Goal: Use online tool/utility: Utilize a website feature to perform a specific function

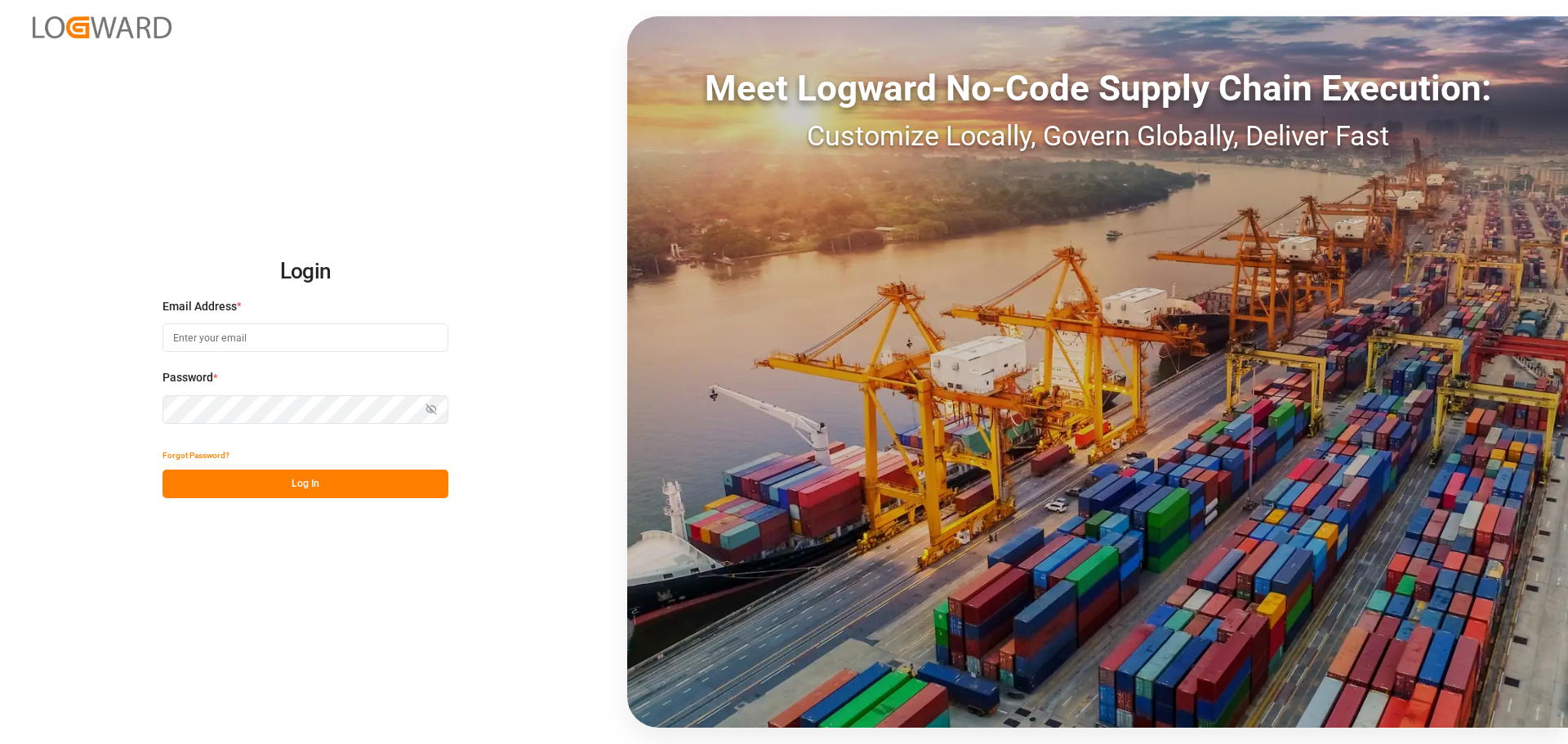
click at [254, 350] on input at bounding box center [306, 337] width 286 height 28
type input "[PERSON_NAME][EMAIL_ADDRESS][PERSON_NAME][DOMAIN_NAME]"
click at [257, 481] on button "Log In" at bounding box center [306, 484] width 286 height 28
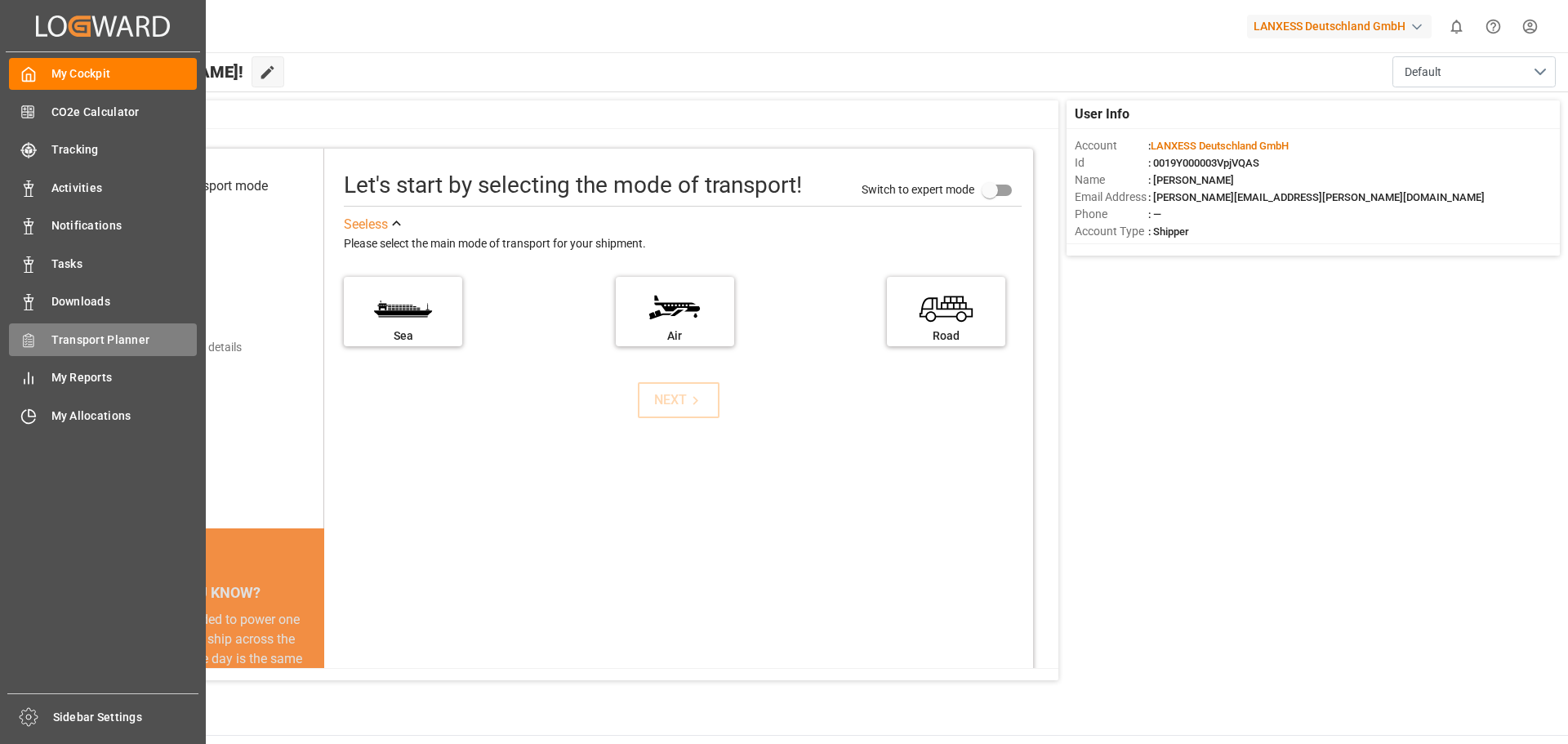
click at [59, 344] on span "Transport Planner" at bounding box center [124, 340] width 146 height 17
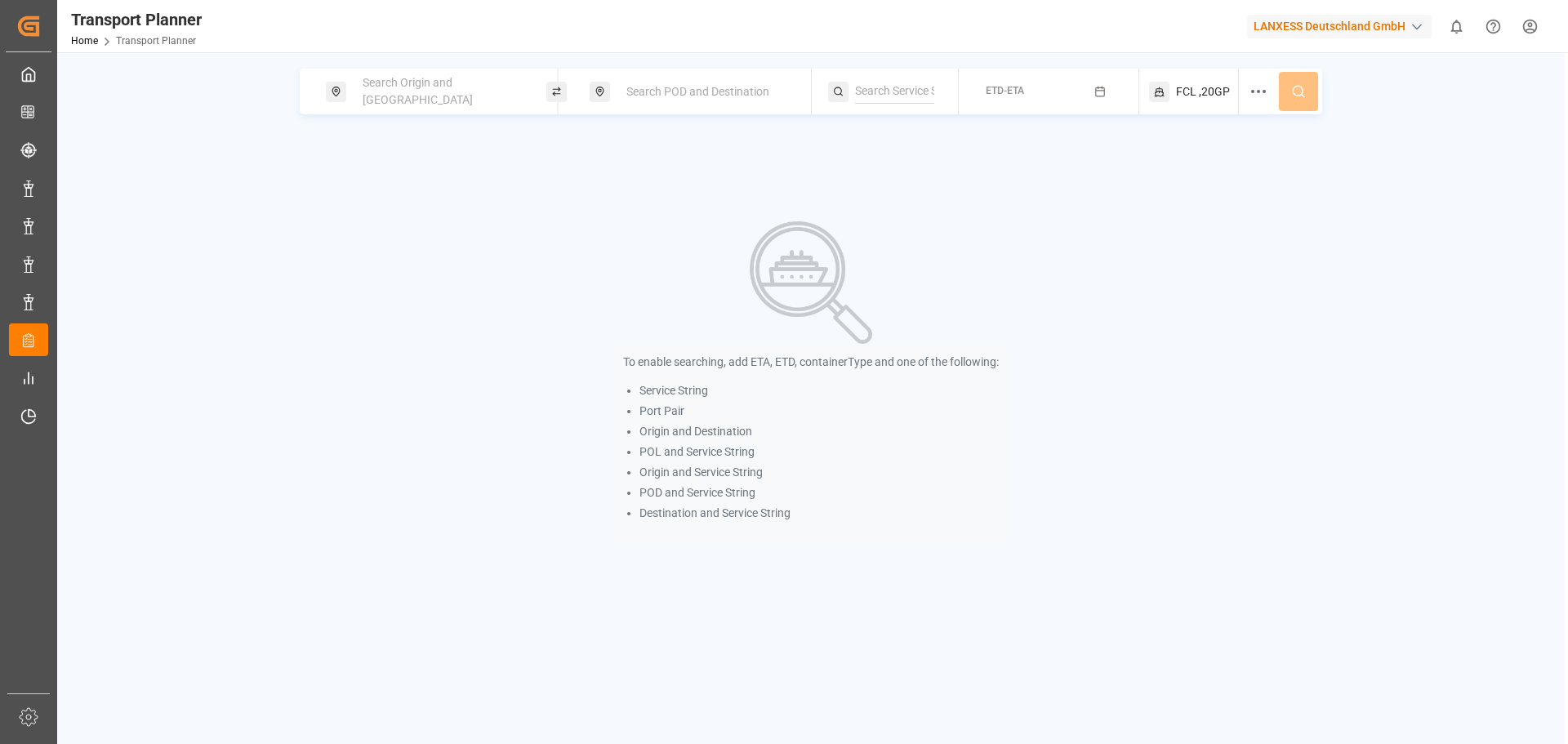
click at [403, 107] on div "Search Origin and [GEOGRAPHIC_DATA]" at bounding box center [436, 92] width 221 height 46
click at [427, 94] on span "Search Origin and [GEOGRAPHIC_DATA]" at bounding box center [417, 91] width 110 height 30
click at [404, 210] on input at bounding box center [427, 222] width 164 height 25
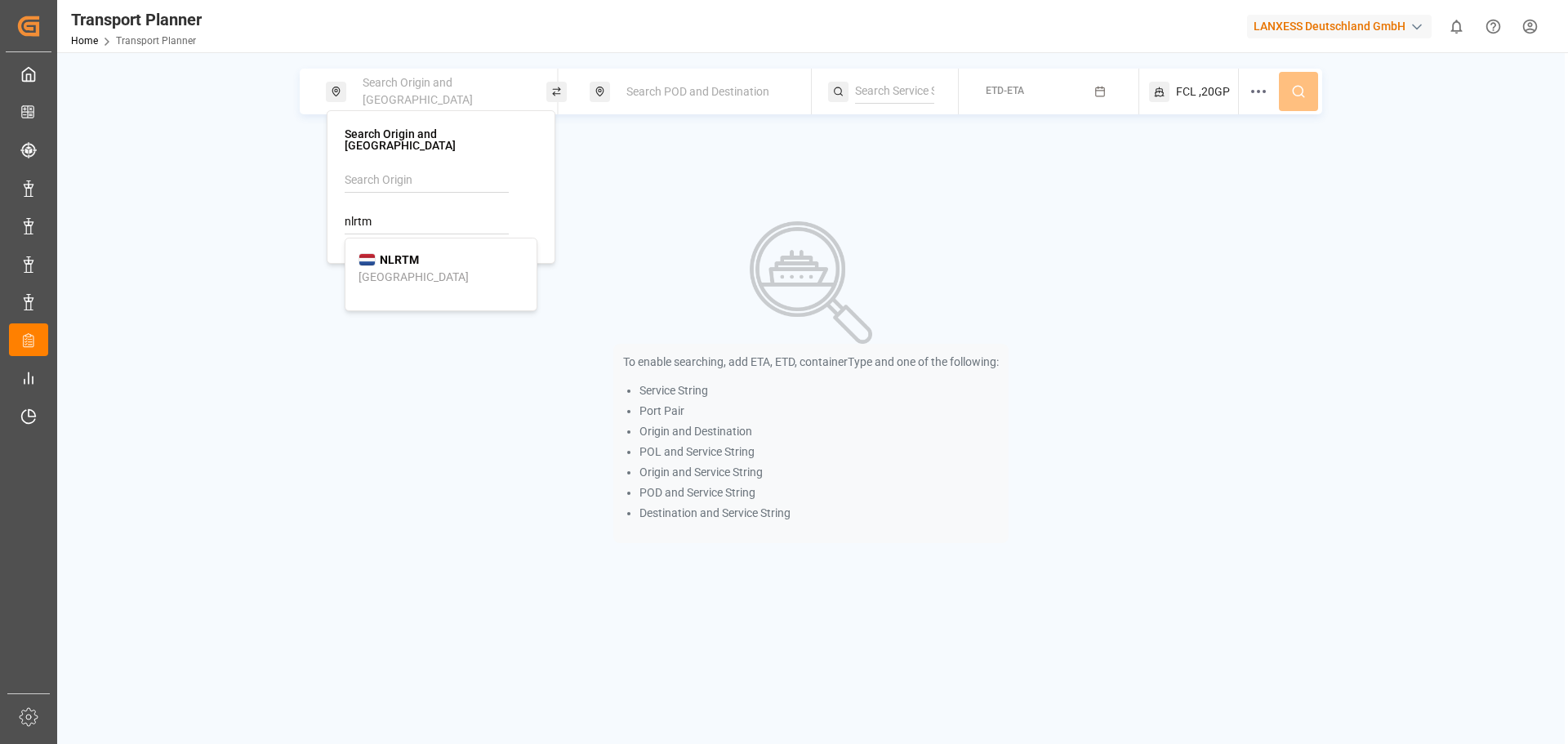
click at [445, 273] on div "NLRTM [GEOGRAPHIC_DATA]" at bounding box center [440, 269] width 165 height 34
type input "NLRTM"
click at [711, 107] on div "Search POD and Destination" at bounding box center [700, 92] width 221 height 46
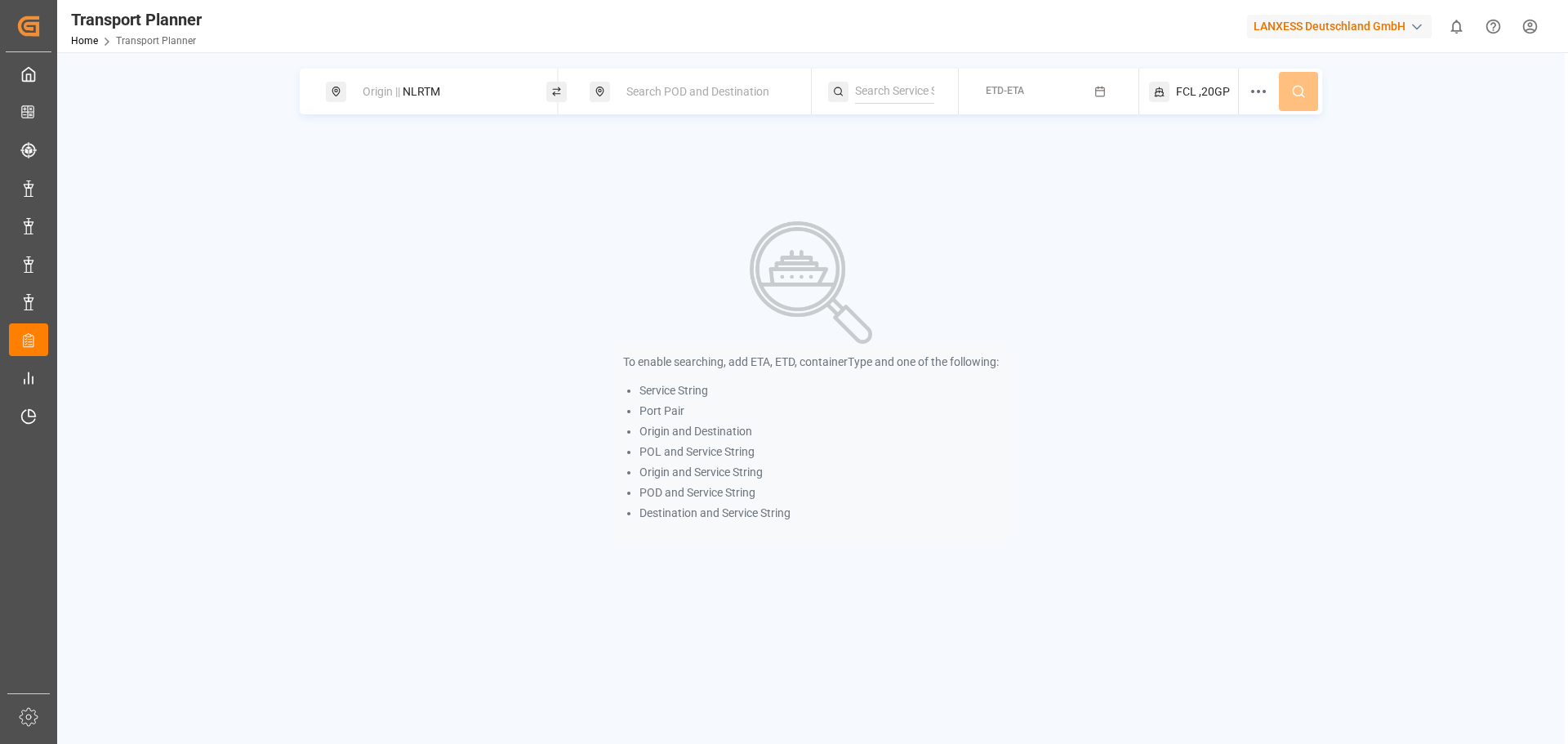
click at [687, 92] on span "Search POD and Destination" at bounding box center [698, 91] width 143 height 13
click at [670, 216] on input at bounding box center [691, 210] width 164 height 25
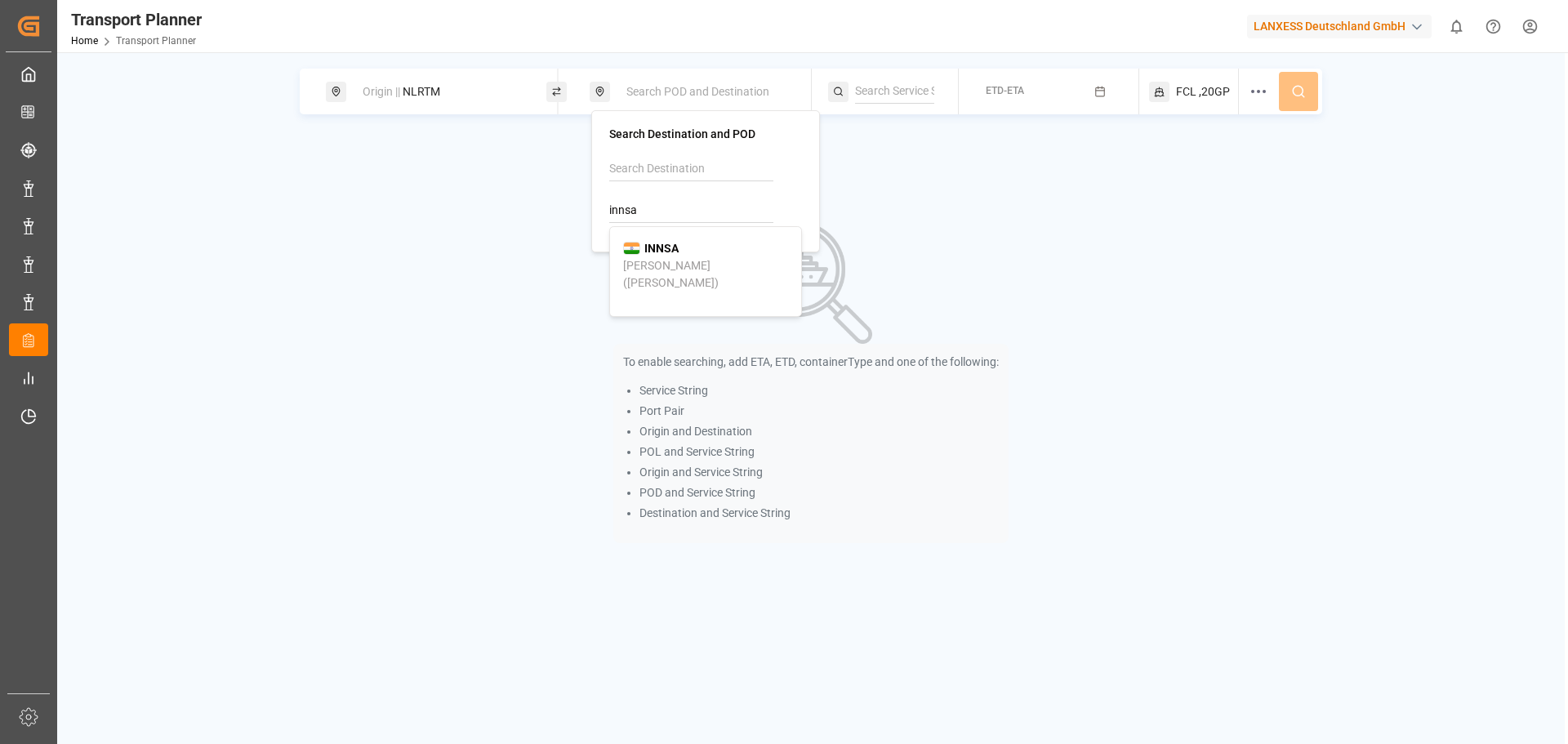
click at [669, 240] on span "INNSA" at bounding box center [661, 248] width 34 height 17
type input "INNSA"
click at [994, 93] on span "ETD-ETA" at bounding box center [1005, 90] width 39 height 11
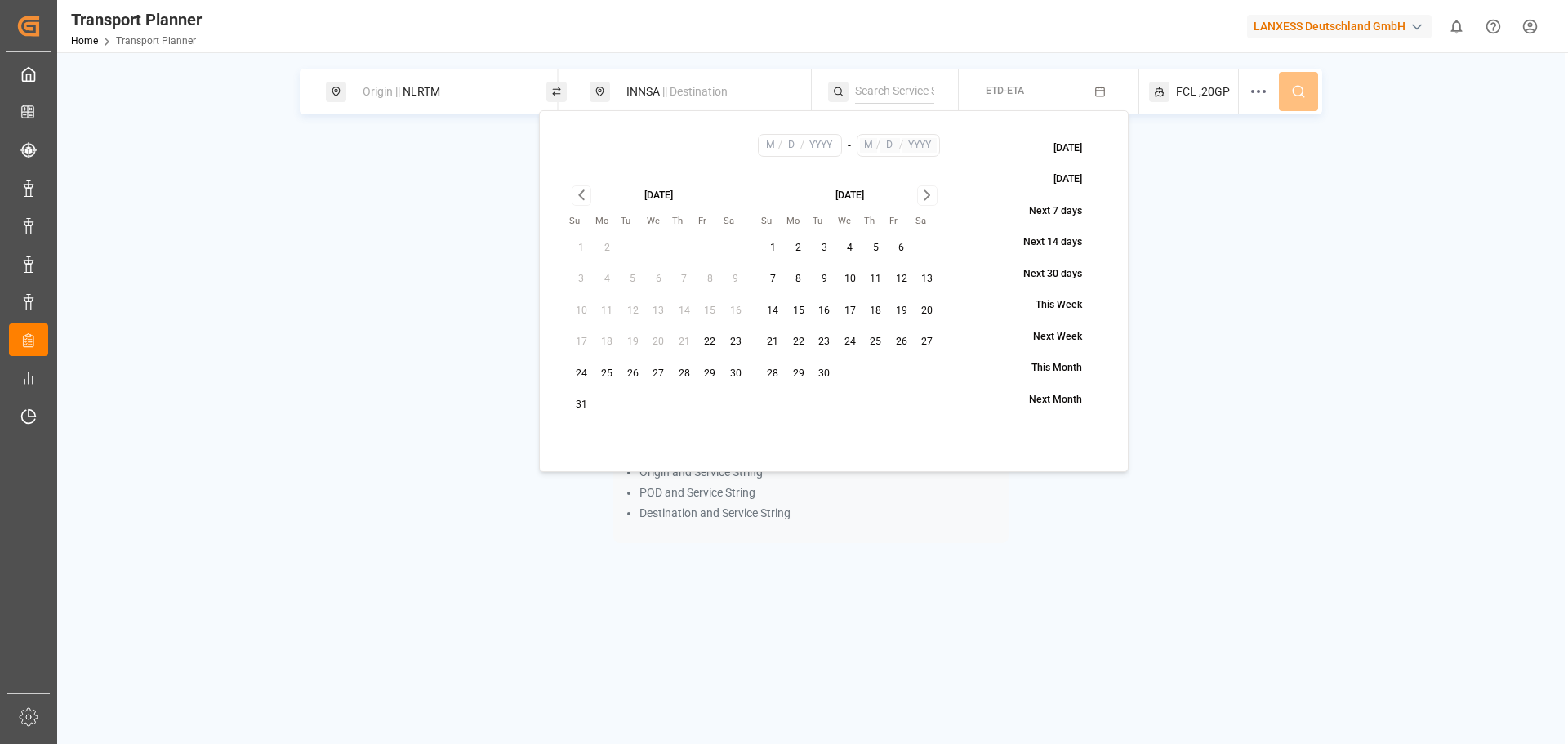
click at [703, 375] on button "29" at bounding box center [710, 374] width 26 height 26
type input "8"
type input "29"
type input "2025"
click at [928, 195] on icon "Go to next month" at bounding box center [927, 195] width 5 height 9
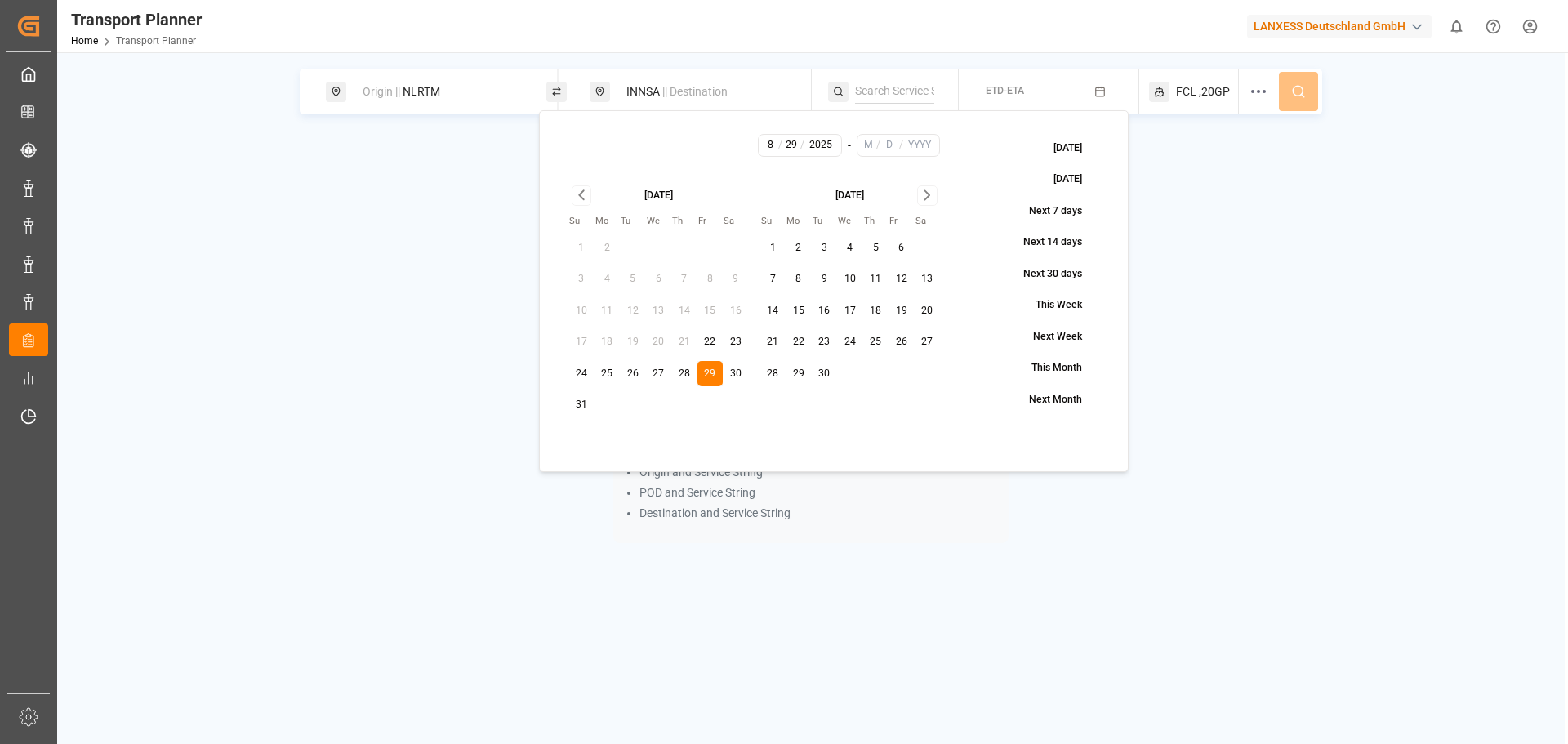
click at [928, 195] on icon "Go to next month" at bounding box center [927, 195] width 5 height 9
click at [775, 405] on button "30" at bounding box center [774, 405] width 26 height 26
type input "11"
type input "30"
type input "2025"
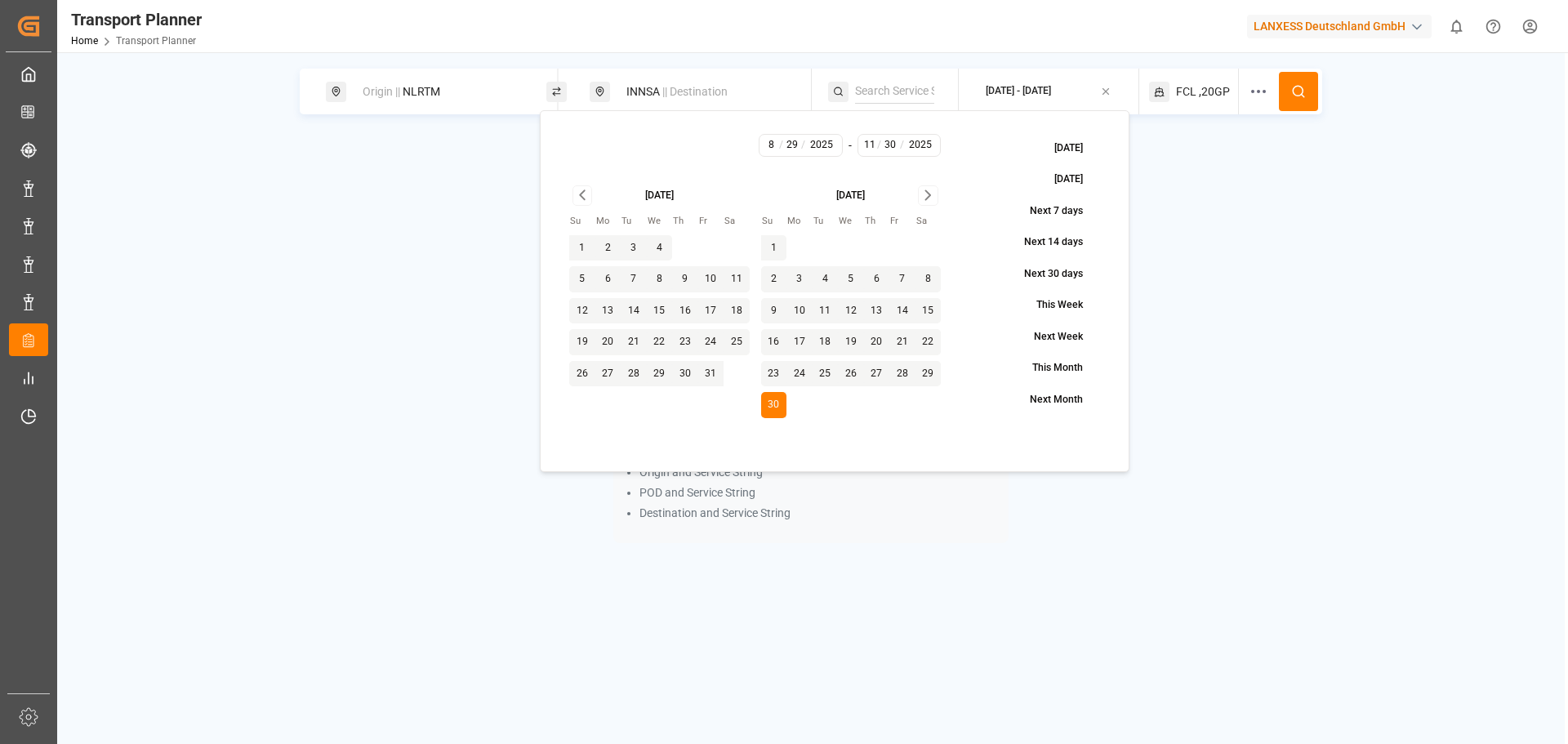
click at [1307, 83] on button at bounding box center [1299, 92] width 40 height 40
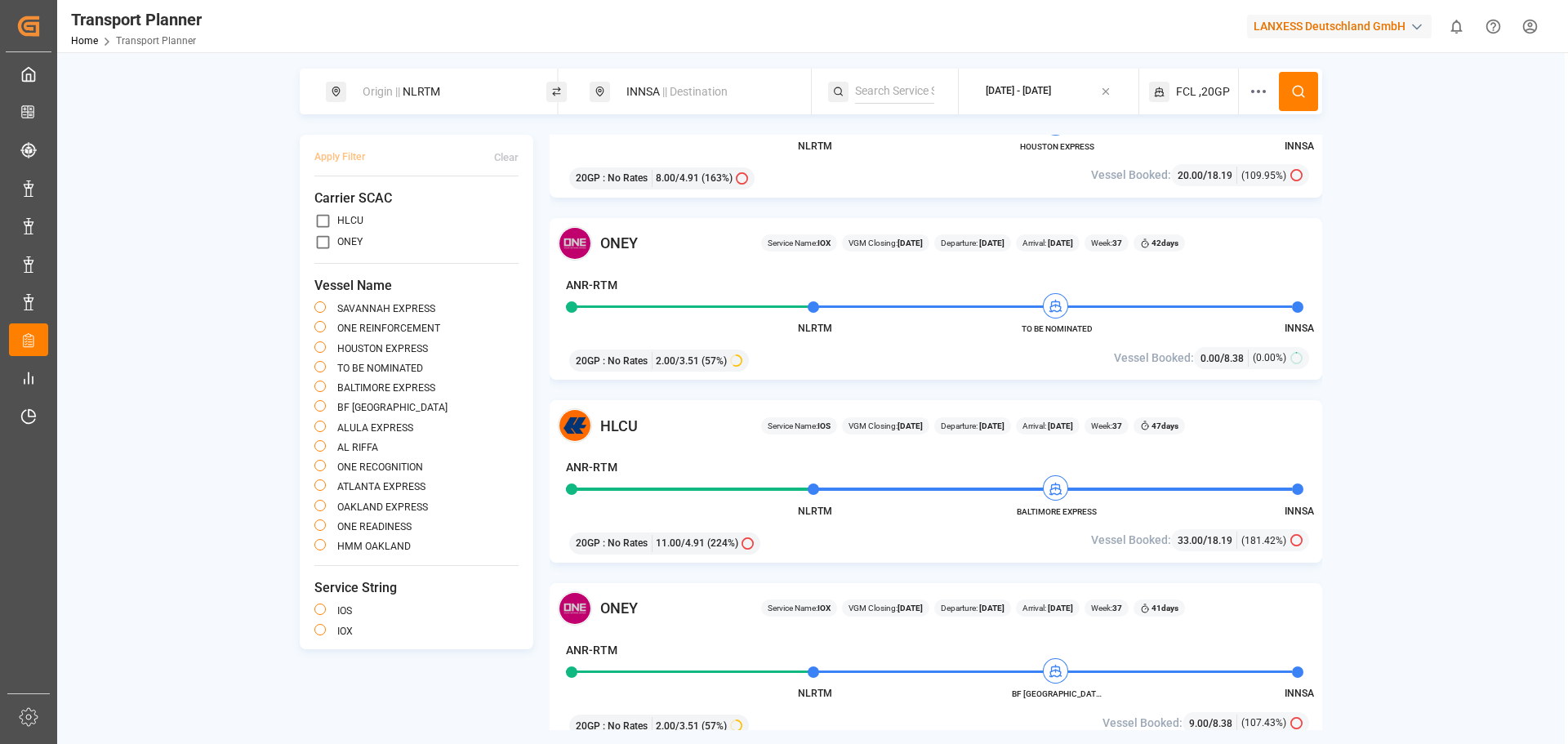
scroll to position [490, 0]
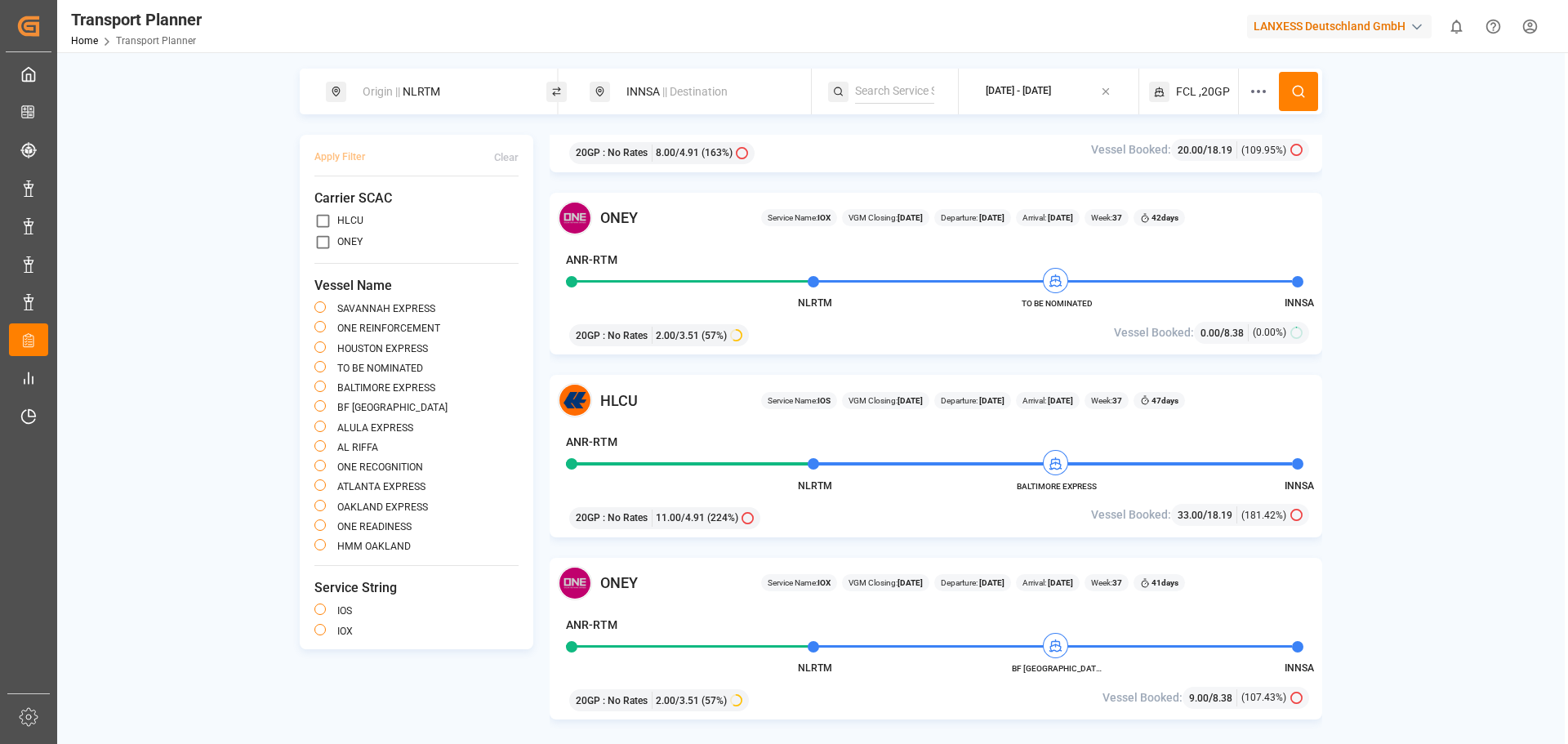
click at [1035, 322] on div "20GP : No Rates 2.00 / 3.51 (57%)" at bounding box center [811, 333] width 496 height 28
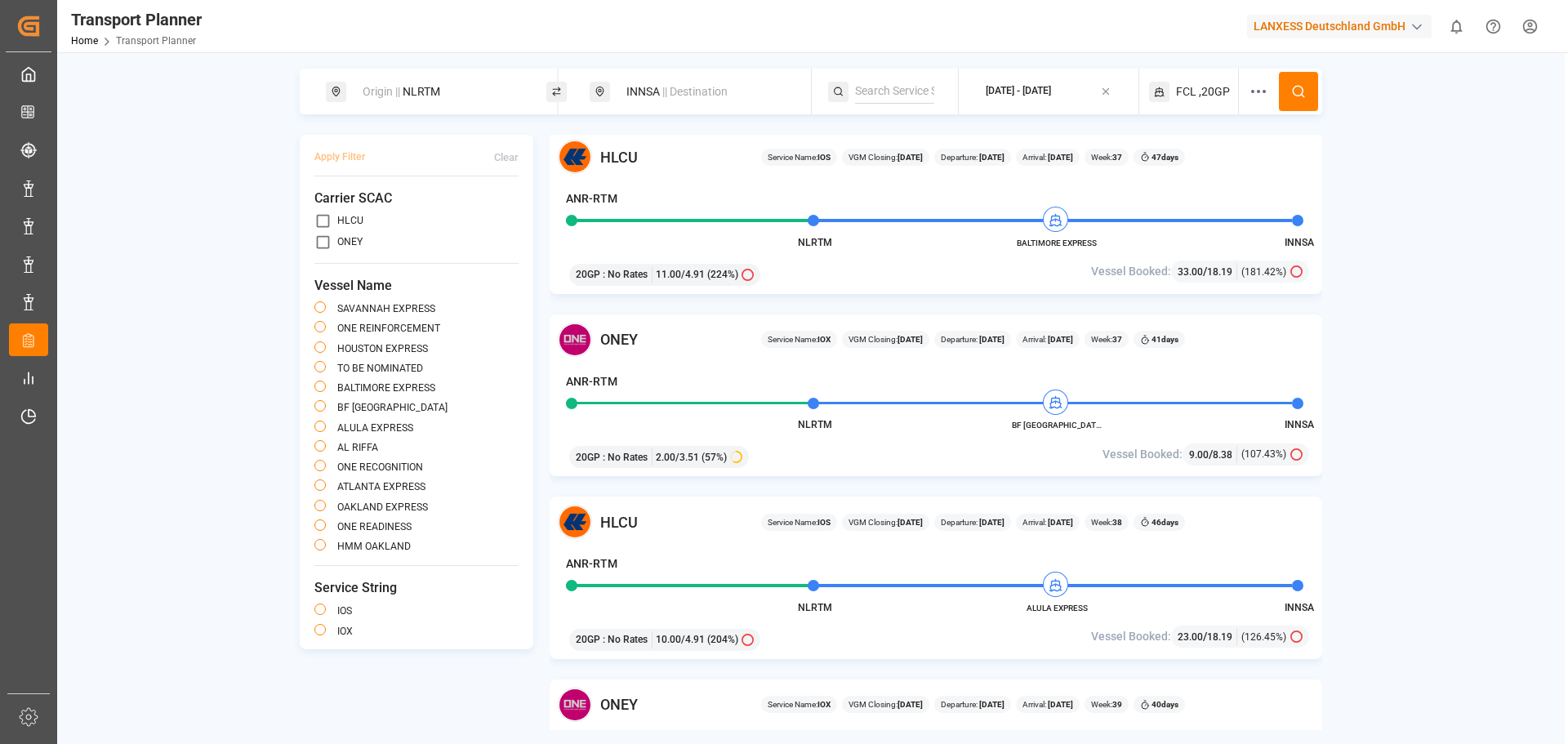
scroll to position [735, 0]
drag, startPoint x: 1090, startPoint y: 424, endPoint x: 1033, endPoint y: 426, distance: 57.0
click at [1033, 426] on span "BF [GEOGRAPHIC_DATA]" at bounding box center [1057, 424] width 90 height 12
copy span "BF [GEOGRAPHIC_DATA]"
